Goal: Information Seeking & Learning: Learn about a topic

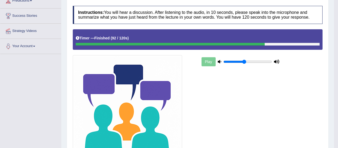
type input "0.45"
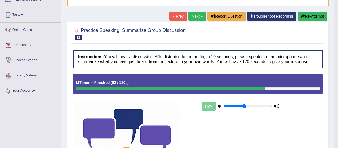
scroll to position [49, 0]
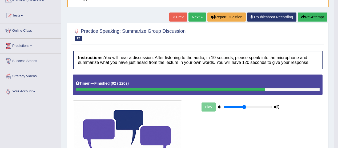
click at [194, 15] on link "Next »" at bounding box center [198, 17] width 18 height 9
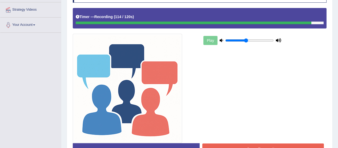
scroll to position [147, 0]
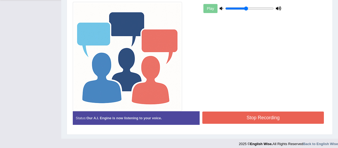
click at [256, 116] on button "Stop Recording" at bounding box center [264, 118] width 122 height 12
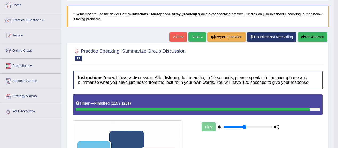
scroll to position [28, 0]
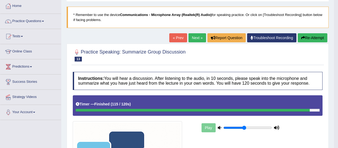
click at [193, 39] on link "Next »" at bounding box center [198, 37] width 18 height 9
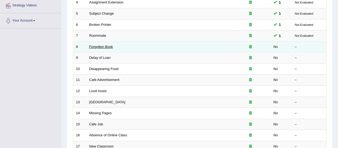
click at [107, 48] on link "Forgotten Book" at bounding box center [101, 47] width 24 height 4
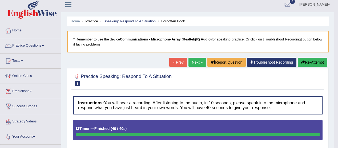
scroll to position [1, 0]
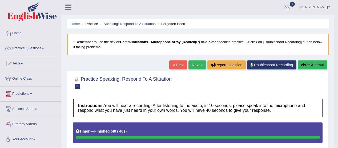
click at [196, 66] on link "Next »" at bounding box center [198, 65] width 18 height 9
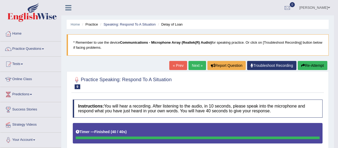
click at [196, 67] on link "Next »" at bounding box center [198, 65] width 18 height 9
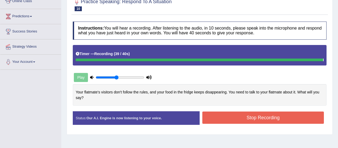
click at [261, 120] on button "Stop Recording" at bounding box center [264, 118] width 122 height 12
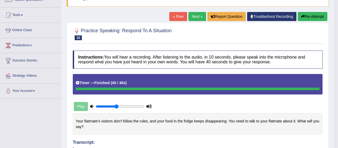
scroll to position [40, 0]
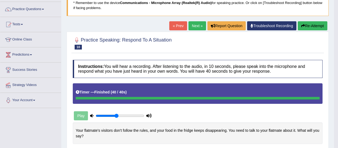
click at [197, 27] on link "Next »" at bounding box center [198, 25] width 18 height 9
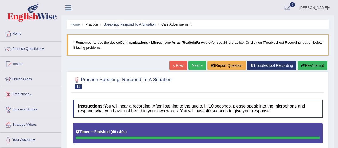
click at [198, 68] on link "Next »" at bounding box center [198, 65] width 18 height 9
click at [196, 66] on link "Next »" at bounding box center [198, 65] width 18 height 9
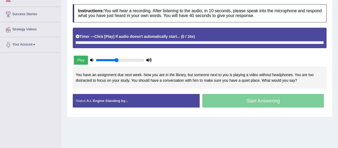
scroll to position [117, 0]
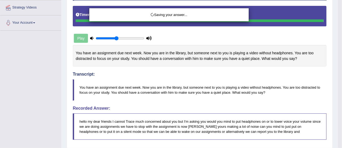
click at [322, 86] on div "Saving your answer..." at bounding box center [171, 74] width 342 height 148
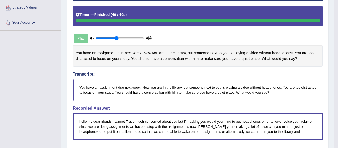
click at [329, 94] on div "Practice Speaking: Respond To A Situation 13 [GEOGRAPHIC_DATA] Instructions: Yo…" at bounding box center [198, 115] width 262 height 323
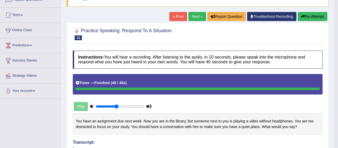
scroll to position [0, 0]
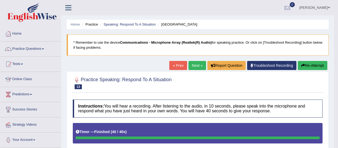
click at [308, 64] on button "Re-Attempt" at bounding box center [313, 65] width 30 height 9
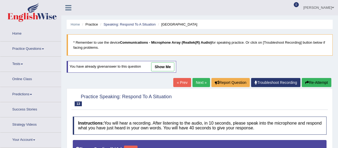
type input "0.45"
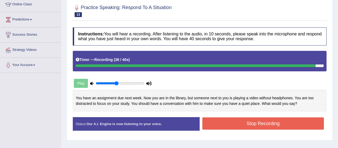
click at [289, 124] on button "Stop Recording" at bounding box center [264, 124] width 122 height 12
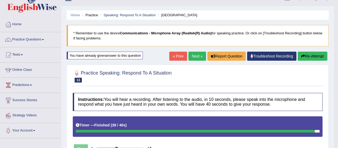
scroll to position [7, 0]
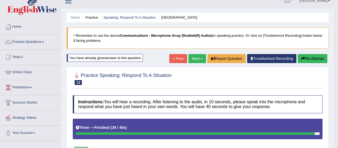
click at [194, 60] on link "Next »" at bounding box center [198, 58] width 18 height 9
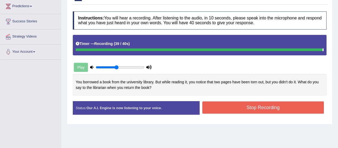
click at [261, 109] on button "Stop Recording" at bounding box center [264, 108] width 122 height 12
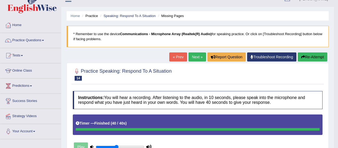
scroll to position [7, 0]
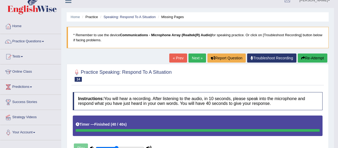
click at [44, 41] on span at bounding box center [43, 41] width 2 height 1
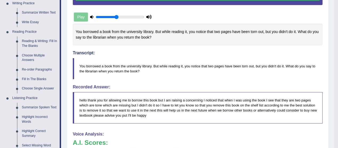
scroll to position [145, 0]
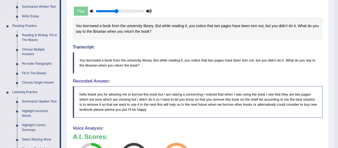
click at [45, 38] on link "Reading & Writing: Fill In The Blanks" at bounding box center [39, 38] width 40 height 14
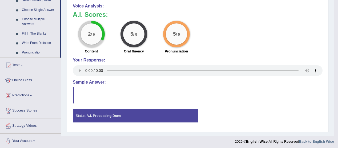
scroll to position [267, 0]
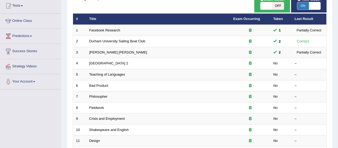
scroll to position [59, 0]
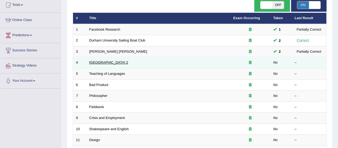
click at [105, 62] on link "[GEOGRAPHIC_DATA] 2" at bounding box center [108, 63] width 39 height 4
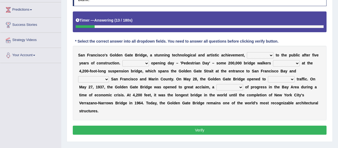
scroll to position [86, 0]
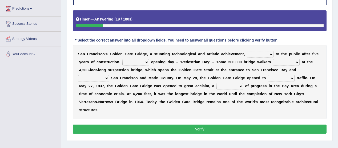
click at [148, 64] on select "On During Since When" at bounding box center [136, 62] width 27 height 6
click at [271, 55] on select "opens closes appears equals" at bounding box center [260, 54] width 27 height 6
select select "opens"
click at [247, 51] on select "opens closes appears equals" at bounding box center [260, 54] width 27 height 6
click at [150, 62] on b at bounding box center [150, 62] width 2 height 4
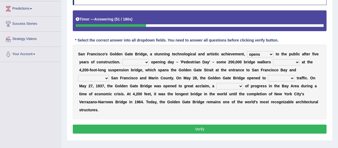
click at [149, 63] on b at bounding box center [150, 62] width 2 height 4
click at [148, 63] on select "On During Since When" at bounding box center [136, 62] width 27 height 6
click at [123, 59] on select "On During Since When" at bounding box center [136, 62] width 27 height 6
click at [148, 64] on select "On During Since When" at bounding box center [136, 62] width 27 height 6
select select "On"
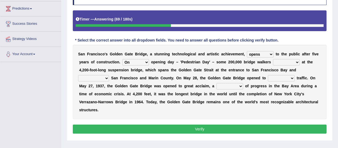
click at [123, 59] on select "On During Since When" at bounding box center [136, 62] width 27 height 6
click at [296, 64] on select "stationed looked marveled laughed" at bounding box center [286, 62] width 27 height 6
select select "marveled"
click at [273, 59] on select "stationed looked marveled laughed" at bounding box center [286, 62] width 27 height 6
click at [105, 80] on select "separates connects channels differentiates" at bounding box center [93, 78] width 31 height 6
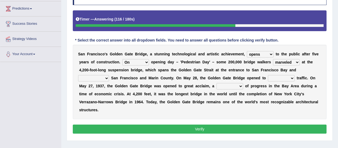
select select "connects"
click at [78, 75] on select "separates connects channels differentiates" at bounding box center [93, 78] width 31 height 6
click at [291, 77] on select "aquatic vehicular airborne watertight" at bounding box center [281, 78] width 27 height 6
select select "vehicular"
click at [268, 75] on select "aquatic vehicular airborne watertight" at bounding box center [281, 78] width 27 height 6
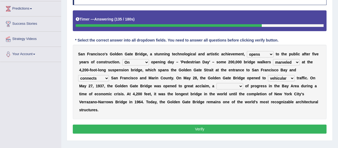
click at [241, 88] on select "denial symbol technique yield" at bounding box center [230, 86] width 27 height 6
click at [229, 125] on button "Verify" at bounding box center [200, 129] width 254 height 9
click at [242, 86] on select "denial symbol technique yield" at bounding box center [230, 86] width 27 height 6
click at [262, 111] on div "S a n F r a n c i s c o ' s G o l d e n G a t e B r i d g e , a s t u n n i n g…" at bounding box center [200, 82] width 254 height 75
click at [241, 89] on select "denial symbol technique yield" at bounding box center [230, 86] width 27 height 6
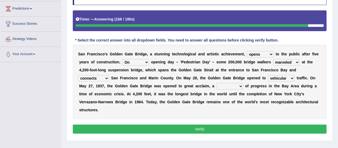
select select "yield"
click at [217, 83] on select "denial symbol technique yield" at bounding box center [230, 86] width 27 height 6
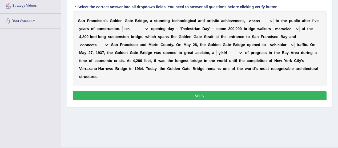
scroll to position [120, 0]
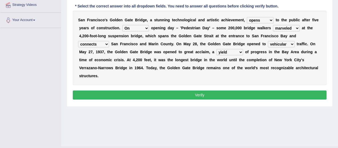
click at [203, 97] on button "Verify" at bounding box center [200, 95] width 254 height 9
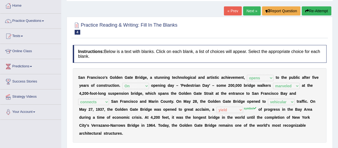
scroll to position [28, 0]
click at [247, 11] on link "Next »" at bounding box center [252, 11] width 18 height 9
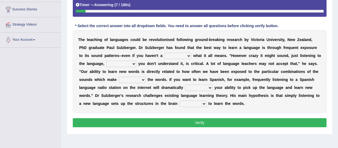
scroll to position [100, 0]
click at [188, 57] on select "dew claw clue due" at bounding box center [178, 56] width 27 height 6
click at [165, 53] on select "dew claw clue due" at bounding box center [178, 56] width 27 height 6
click at [188, 57] on select "dew claw clue due" at bounding box center [178, 56] width 27 height 6
select select "clue"
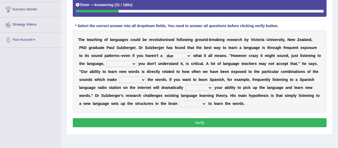
click at [165, 53] on select "dew claw clue due" at bounding box center [178, 56] width 27 height 6
click at [134, 65] on select "but also all together even though if so" at bounding box center [122, 64] width 30 height 6
click at [107, 61] on select "but also all together even though if so" at bounding box center [122, 64] width 30 height 6
click at [137, 65] on b at bounding box center [137, 64] width 2 height 4
click at [133, 61] on select "but also all together even though if so" at bounding box center [122, 64] width 30 height 6
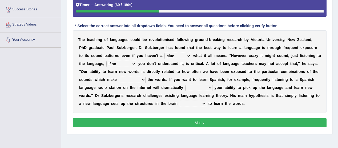
select select "even though"
click at [107, 61] on select "but also all together even though if so" at bounding box center [122, 64] width 30 height 6
click at [141, 80] on select "down up of on" at bounding box center [132, 80] width 27 height 6
click at [119, 77] on select "down up of on" at bounding box center [132, 80] width 27 height 6
click at [146, 79] on b at bounding box center [147, 80] width 2 height 4
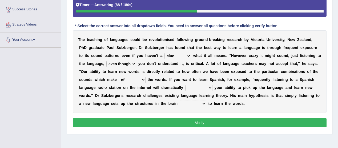
click at [143, 80] on select "down up of on" at bounding box center [132, 80] width 27 height 6
select select "up"
click at [119, 77] on select "down up of on" at bounding box center [132, 80] width 27 height 6
click at [209, 87] on select "evaluate exaggerate describe boost" at bounding box center [199, 88] width 27 height 6
select select "boost"
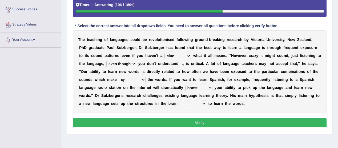
click at [186, 85] on select "evaluate exaggerate describe boost" at bounding box center [199, 88] width 27 height 6
click at [207, 103] on b at bounding box center [208, 104] width 2 height 4
click at [207, 104] on b at bounding box center [208, 104] width 2 height 4
click at [205, 103] on select "requiring required directed to require" at bounding box center [193, 104] width 27 height 6
select select "directed"
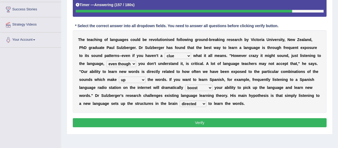
click at [180, 101] on select "requiring required directed to require" at bounding box center [193, 104] width 27 height 6
click at [203, 123] on button "Verify" at bounding box center [200, 123] width 254 height 9
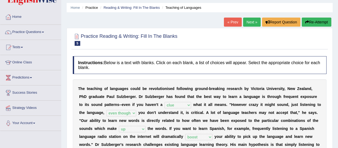
scroll to position [16, 0]
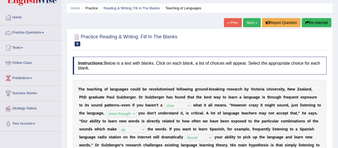
click at [250, 20] on link "Next »" at bounding box center [252, 22] width 18 height 9
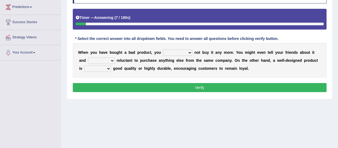
click at [189, 50] on select "would have should have should" at bounding box center [177, 53] width 29 height 6
select select "should"
click at [163, 50] on select "would have should have should" at bounding box center [177, 53] width 29 height 6
click at [111, 59] on select "is are be being" at bounding box center [101, 61] width 27 height 6
select select "be"
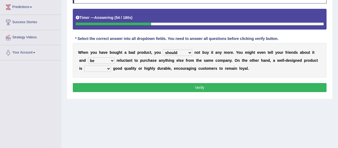
click at [88, 58] on select "is are be being" at bounding box center [101, 61] width 27 height 6
click at [108, 68] on select "both also neither either" at bounding box center [97, 69] width 27 height 6
select select "either"
click at [84, 66] on select "both also neither either" at bounding box center [97, 69] width 27 height 6
click at [198, 86] on button "Verify" at bounding box center [200, 87] width 254 height 9
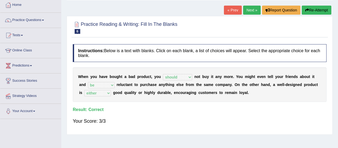
scroll to position [27, 0]
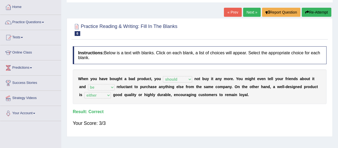
click at [250, 11] on link "Next »" at bounding box center [252, 12] width 18 height 9
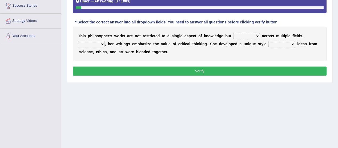
scroll to position [109, 0]
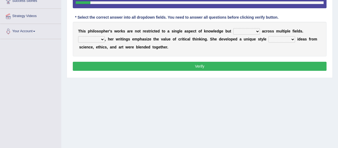
click at [261, 30] on b at bounding box center [261, 31] width 2 height 4
click at [256, 31] on select "constrain contain assemble extend" at bounding box center [247, 31] width 27 height 6
select select "constrain"
click at [234, 28] on select "constrain contain assemble extend" at bounding box center [247, 31] width 27 height 6
click at [105, 38] on b "," at bounding box center [105, 39] width 1 height 4
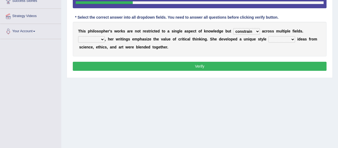
click at [102, 37] on select "Rather So Moreover Likely" at bounding box center [91, 39] width 27 height 6
select select "Moreover"
click at [78, 36] on select "Rather So Moreover Likely" at bounding box center [91, 39] width 27 height 6
click at [292, 38] on select "in that that which in which" at bounding box center [282, 39] width 27 height 6
select select "in which"
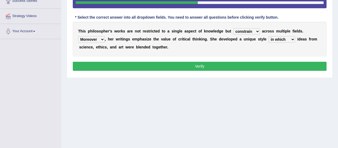
click at [269, 36] on select "in that that which in which" at bounding box center [282, 39] width 27 height 6
click at [198, 68] on button "Verify" at bounding box center [200, 66] width 254 height 9
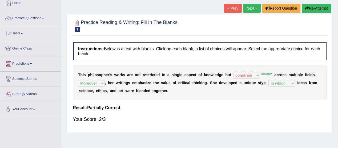
scroll to position [30, 0]
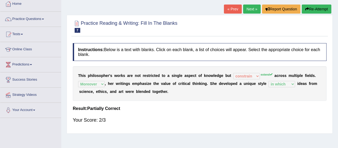
click at [252, 9] on link "Next »" at bounding box center [252, 9] width 18 height 9
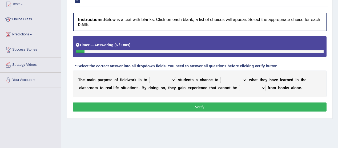
click at [173, 77] on select "resemble stow rave offer" at bounding box center [162, 80] width 27 height 6
click at [245, 79] on select "compare align apply dismount" at bounding box center [234, 80] width 27 height 6
select select "apply"
click at [221, 77] on select "compare align apply dismount" at bounding box center [234, 80] width 27 height 6
click at [174, 79] on select "resemble stow rave offer" at bounding box center [162, 80] width 27 height 6
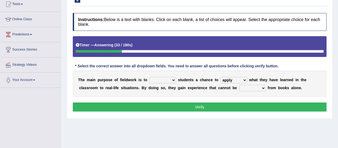
click at [156, 114] on div "Instructions: Below is a text with blanks. Click on each blank, a list of choic…" at bounding box center [200, 63] width 257 height 106
click at [175, 79] on select "resemble stow rave offer" at bounding box center [162, 80] width 27 height 6
select select "offer"
click at [149, 77] on select "resemble stow rave offer" at bounding box center [162, 80] width 27 height 6
click at [263, 85] on select "originated prepared obtained touted" at bounding box center [252, 88] width 27 height 6
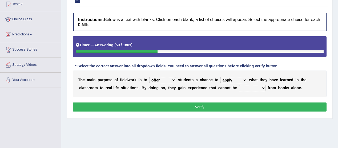
select select "obtained"
click at [239, 85] on select "originated prepared obtained touted" at bounding box center [252, 88] width 27 height 6
click at [198, 103] on button "Verify" at bounding box center [200, 107] width 254 height 9
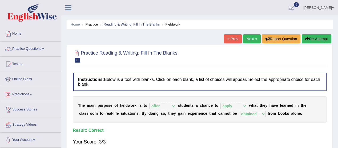
click at [248, 40] on link "Next »" at bounding box center [252, 38] width 18 height 9
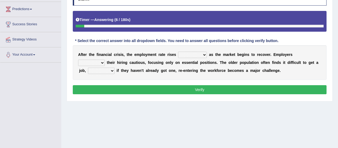
click at [203, 53] on select "normally conversely strenuously sharply" at bounding box center [192, 55] width 29 height 6
select select "conversely"
click at [178, 52] on select "normally conversely strenuously sharply" at bounding box center [192, 55] width 29 height 6
click at [105, 60] on select "keeping kept keep are kept" at bounding box center [91, 63] width 27 height 6
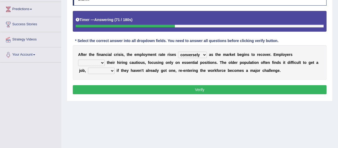
select select "keep"
click at [105, 60] on select "keeping kept keep are kept" at bounding box center [91, 63] width 27 height 6
click at [104, 73] on select "although while then because" at bounding box center [101, 71] width 27 height 6
select select "although"
click at [88, 68] on select "although while then because" at bounding box center [101, 71] width 27 height 6
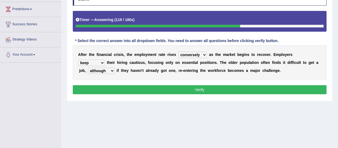
click at [198, 88] on button "Verify" at bounding box center [200, 89] width 254 height 9
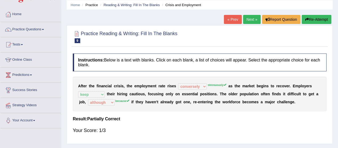
scroll to position [13, 0]
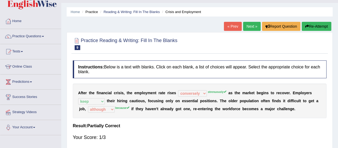
click at [320, 27] on button "Re-Attempt" at bounding box center [317, 26] width 30 height 9
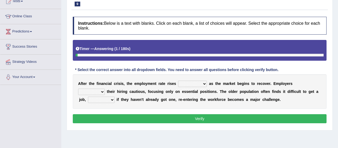
scroll to position [64, 0]
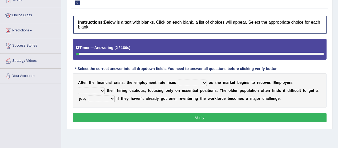
click at [204, 80] on select "normally conversely strenuously sharply" at bounding box center [192, 83] width 29 height 6
select select "strenuously"
click at [178, 80] on select "normally conversely strenuously sharply" at bounding box center [192, 83] width 29 height 6
click at [105, 88] on select "keeping kept keep are kept" at bounding box center [91, 91] width 27 height 6
select select "keep"
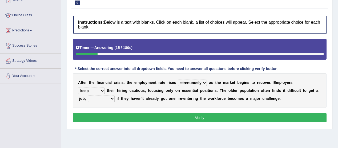
click at [105, 88] on select "keeping kept keep are kept" at bounding box center [91, 91] width 27 height 6
click at [115, 98] on b at bounding box center [116, 99] width 2 height 4
click at [102, 99] on select "although while then because" at bounding box center [101, 99] width 27 height 6
select select "because"
click at [88, 96] on select "although while then because" at bounding box center [101, 99] width 27 height 6
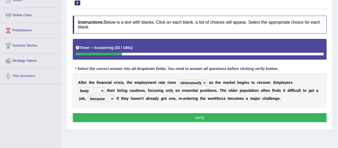
click at [201, 117] on button "Verify" at bounding box center [200, 117] width 254 height 9
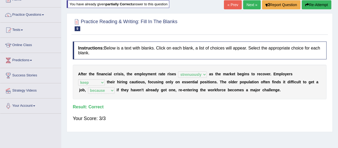
scroll to position [0, 0]
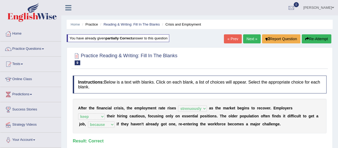
click at [249, 37] on link "Next »" at bounding box center [252, 38] width 18 height 9
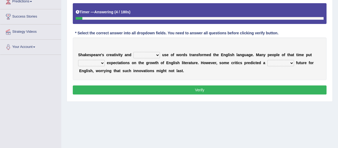
click at [157, 53] on select "idealized intensive fancied inventive" at bounding box center [146, 55] width 27 height 6
select select "idealized"
click at [133, 52] on select "idealized intensive fancied inventive" at bounding box center [146, 55] width 27 height 6
click at [103, 65] on select "wide much high more" at bounding box center [91, 63] width 27 height 6
select select "more"
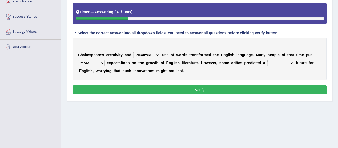
click at [78, 60] on select "wide much high more" at bounding box center [91, 63] width 27 height 6
click at [295, 62] on b at bounding box center [295, 63] width 2 height 4
click at [290, 62] on select "monetary promising irresistible daunting" at bounding box center [281, 63] width 27 height 6
select select "promising"
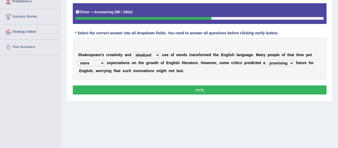
click at [268, 60] on select "monetary promising irresistible daunting" at bounding box center [281, 63] width 27 height 6
click at [199, 88] on button "Verify" at bounding box center [200, 90] width 254 height 9
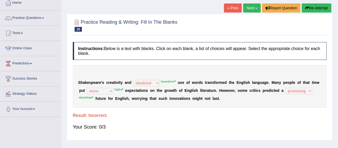
scroll to position [31, 0]
click at [249, 6] on link "Next »" at bounding box center [252, 7] width 18 height 9
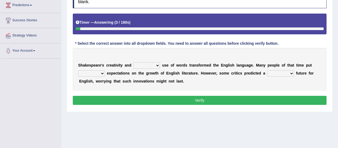
scroll to position [90, 0]
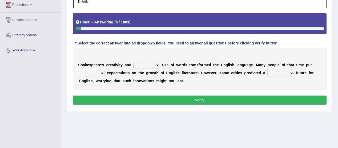
click at [161, 64] on b at bounding box center [161, 65] width 2 height 4
click at [155, 66] on select "idealized intensive fancied inventive" at bounding box center [146, 65] width 27 height 6
click at [291, 72] on select "monetary promising irresistible daunting" at bounding box center [281, 73] width 27 height 6
select select "daunting"
click at [268, 70] on select "monetary promising irresistible daunting" at bounding box center [281, 73] width 27 height 6
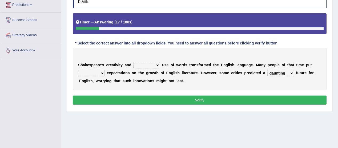
click at [101, 72] on select "wide much high more" at bounding box center [91, 73] width 27 height 6
click at [161, 65] on b at bounding box center [161, 65] width 2 height 4
click at [159, 65] on select "idealized intensive fancied inventive" at bounding box center [146, 65] width 27 height 6
click at [148, 100] on button "Verify" at bounding box center [200, 100] width 254 height 9
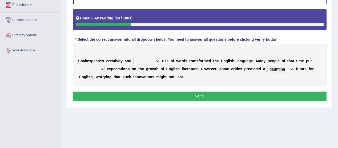
click at [162, 62] on b at bounding box center [161, 61] width 2 height 4
click at [161, 61] on b at bounding box center [161, 61] width 2 height 4
click at [159, 64] on select "idealized intensive fancied inventive" at bounding box center [146, 61] width 27 height 6
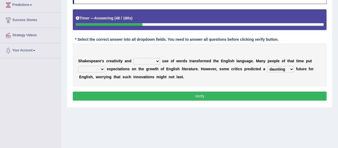
click at [148, 96] on button "Verify" at bounding box center [200, 96] width 254 height 9
click at [158, 62] on select "idealized intensive fancied inventive" at bounding box center [146, 61] width 27 height 6
select select "inventive"
click at [133, 58] on select "idealized intensive fancied inventive" at bounding box center [146, 61] width 27 height 6
click at [105, 69] on b at bounding box center [106, 69] width 2 height 4
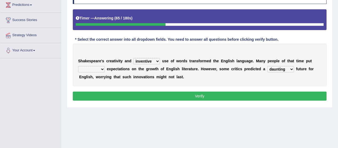
click at [105, 70] on b at bounding box center [106, 69] width 2 height 4
click at [105, 68] on b at bounding box center [106, 69] width 2 height 4
click at [106, 69] on b at bounding box center [106, 69] width 2 height 4
click at [105, 70] on b at bounding box center [106, 69] width 2 height 4
click at [103, 75] on b "r" at bounding box center [103, 77] width 1 height 4
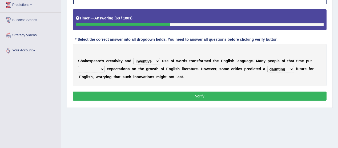
click at [103, 71] on select "wide much high more" at bounding box center [91, 69] width 27 height 6
select select "high"
click at [78, 66] on select "wide much high more" at bounding box center [91, 69] width 27 height 6
click at [202, 95] on button "Verify" at bounding box center [200, 96] width 254 height 9
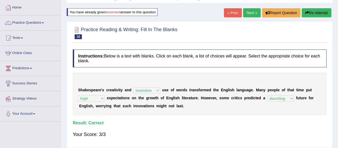
scroll to position [26, 0]
click at [253, 11] on link "Next »" at bounding box center [252, 12] width 18 height 9
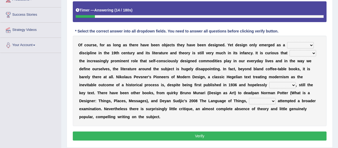
click at [311, 44] on select "bilateral ubiquitous foremost dedicated" at bounding box center [300, 45] width 27 height 6
select select "foremost"
click at [287, 42] on select "bilateral ubiquitous foremost dedicated" at bounding box center [300, 45] width 27 height 6
click at [309, 51] on select "since despite within through" at bounding box center [303, 53] width 27 height 6
select select "despite"
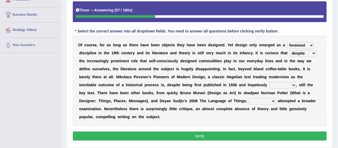
click at [290, 50] on select "since despite within through" at bounding box center [303, 53] width 27 height 6
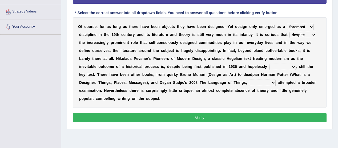
scroll to position [114, 0]
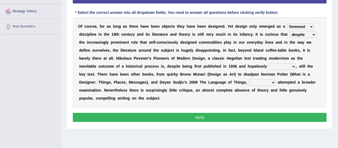
click at [292, 67] on select "dates dating date dated" at bounding box center [283, 67] width 27 height 6
click at [275, 103] on div "O f c o u r s e , f o r a s l o n g a s t h e r e h a v e b e e n o b j e c t s…" at bounding box center [200, 62] width 254 height 91
click at [296, 66] on b "," at bounding box center [296, 66] width 1 height 4
click at [293, 66] on select "dates dating date dated" at bounding box center [283, 67] width 27 height 6
select select "dated"
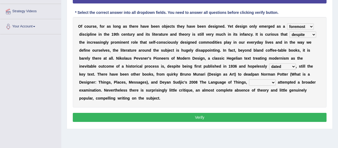
click at [270, 64] on select "dates dating date dated" at bounding box center [283, 67] width 27 height 6
click at [255, 84] on select "which then however as" at bounding box center [262, 83] width 27 height 6
select select "however"
click at [249, 80] on select "which then however as" at bounding box center [262, 83] width 27 height 6
click at [254, 82] on select "which then however as" at bounding box center [262, 83] width 27 height 6
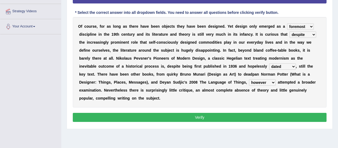
click at [236, 120] on button "Verify" at bounding box center [200, 117] width 254 height 9
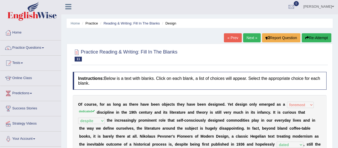
scroll to position [0, 0]
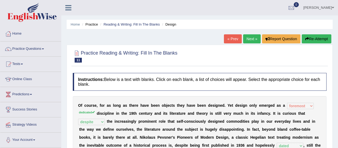
click at [44, 49] on span at bounding box center [43, 49] width 2 height 1
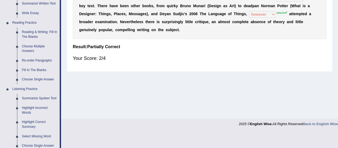
scroll to position [149, 0]
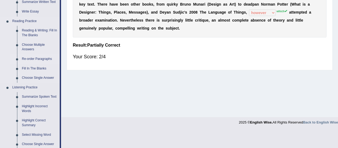
click at [45, 59] on link "Re-order Paragraphs" at bounding box center [39, 59] width 40 height 10
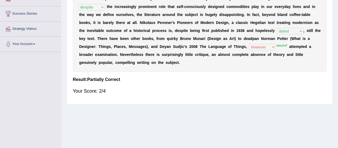
scroll to position [132, 0]
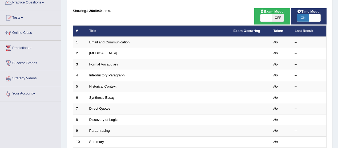
scroll to position [44, 0]
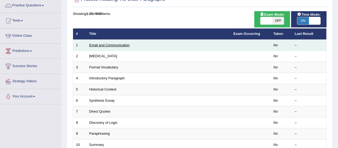
click at [125, 45] on link "Email and Communication" at bounding box center [109, 45] width 41 height 4
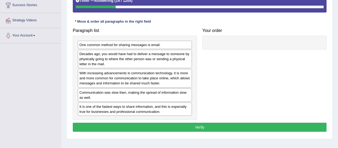
scroll to position [104, 0]
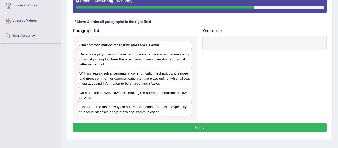
click at [163, 59] on div "Decades ago, you would have had to deliver a message to someone by physically g…" at bounding box center [135, 59] width 114 height 18
click at [137, 84] on div "With increasing advancements in communication technology, it is more and more c…" at bounding box center [135, 78] width 114 height 18
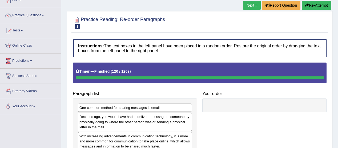
scroll to position [33, 0]
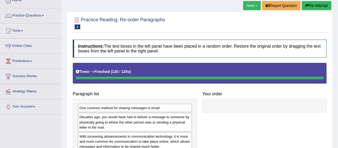
click at [44, 15] on span at bounding box center [43, 15] width 2 height 1
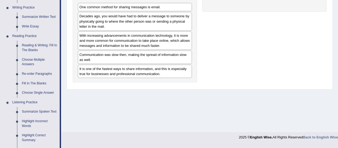
scroll to position [135, 0]
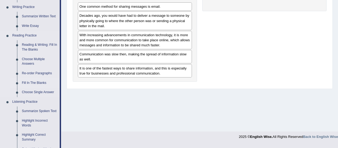
click at [40, 83] on link "Fill In The Blanks" at bounding box center [39, 83] width 40 height 10
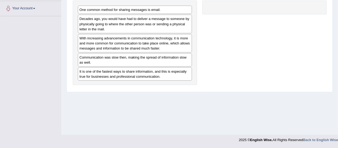
scroll to position [118, 0]
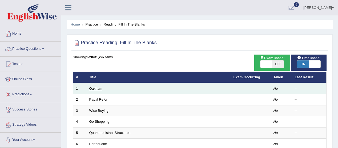
click at [100, 89] on link "Oakham" at bounding box center [95, 89] width 13 height 4
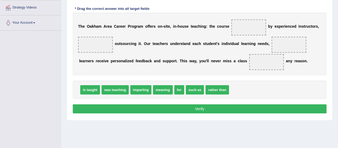
scroll to position [118, 0]
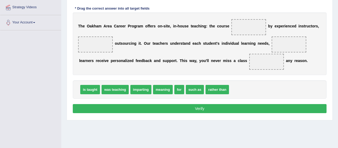
click at [144, 92] on span "imparting" at bounding box center [141, 89] width 21 height 9
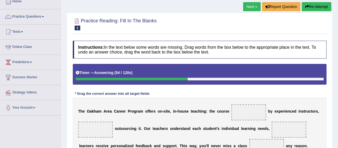
scroll to position [32, 0]
